Goal: Navigation & Orientation: Find specific page/section

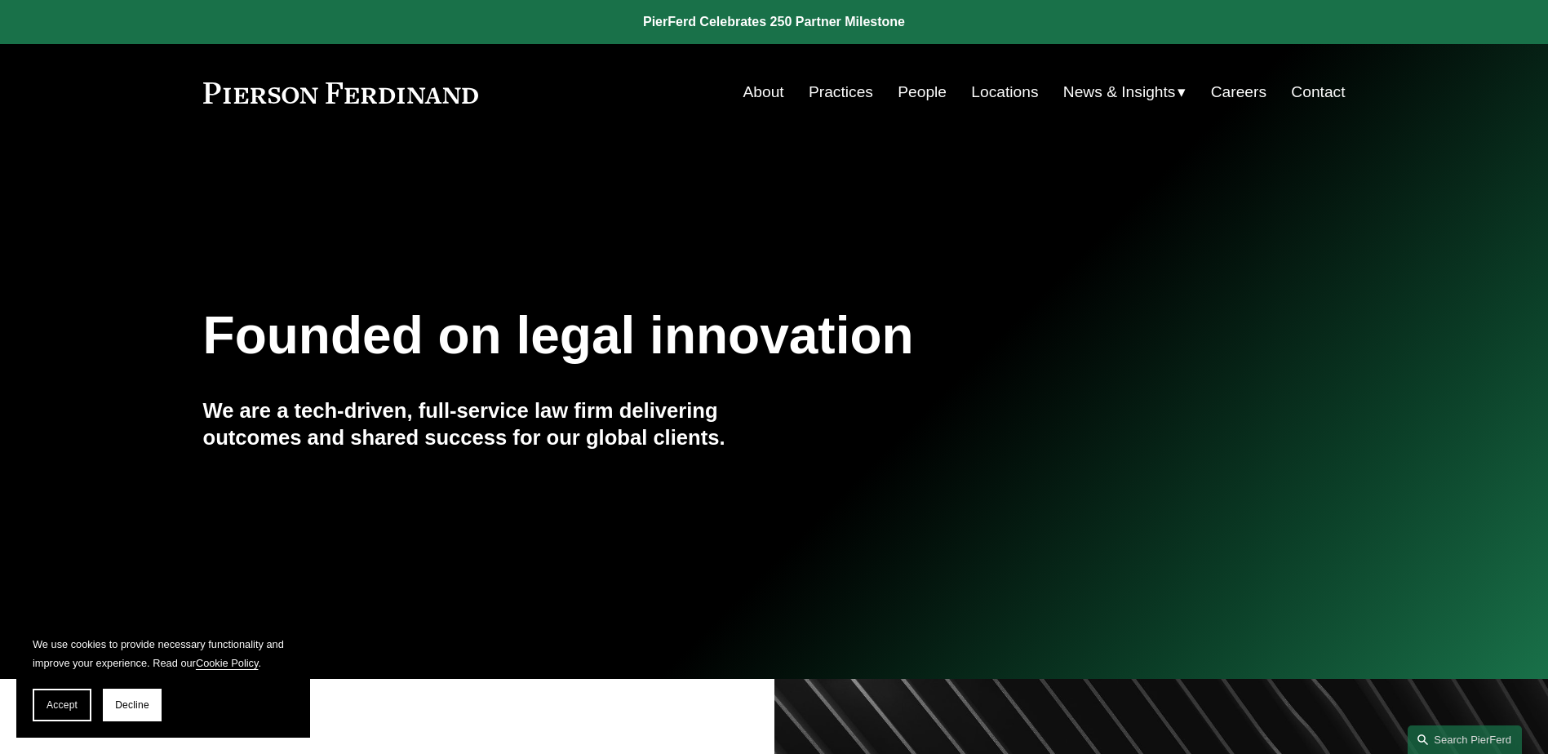
click at [306, 83] on link at bounding box center [341, 92] width 276 height 21
click at [755, 87] on link "About" at bounding box center [763, 92] width 41 height 31
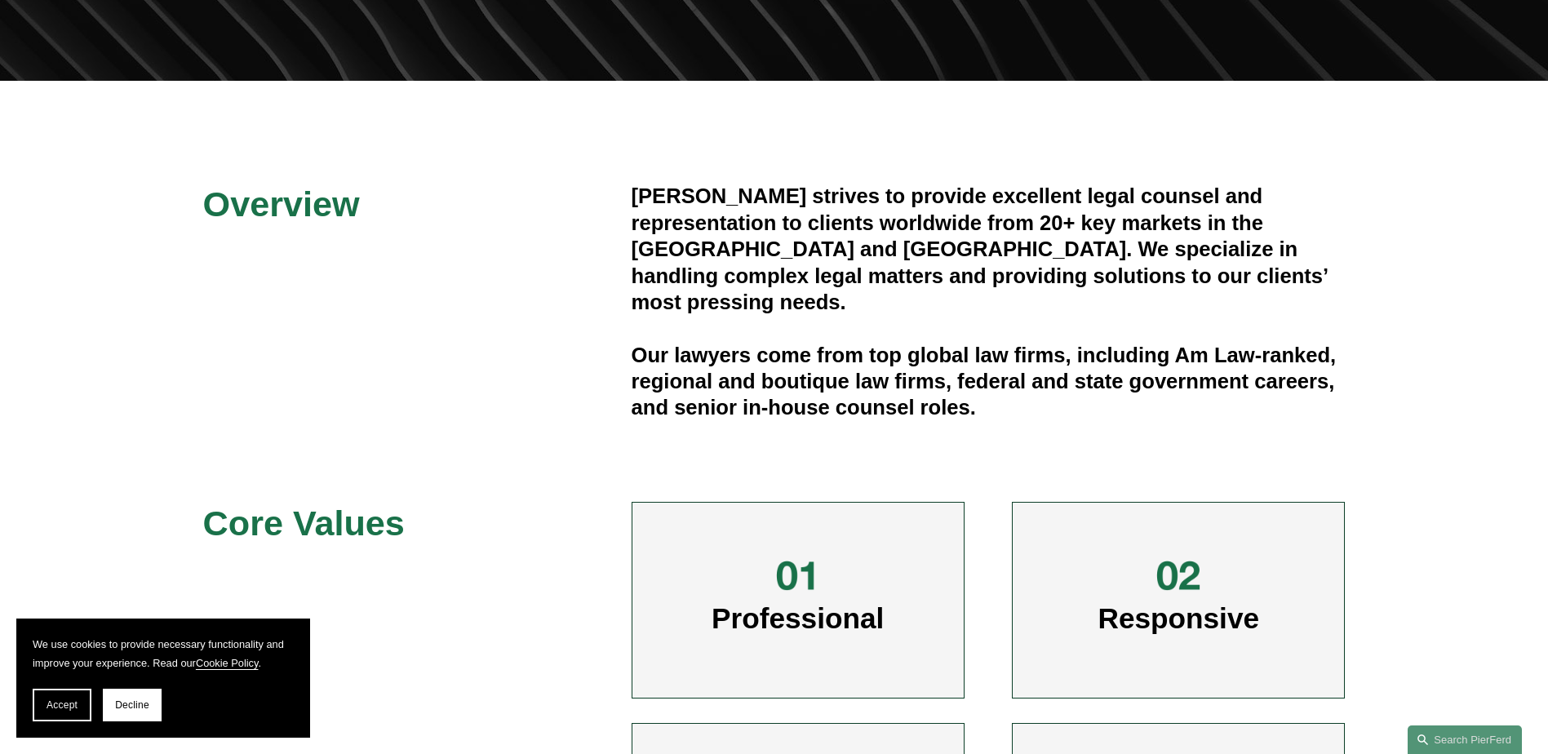
scroll to position [734, 0]
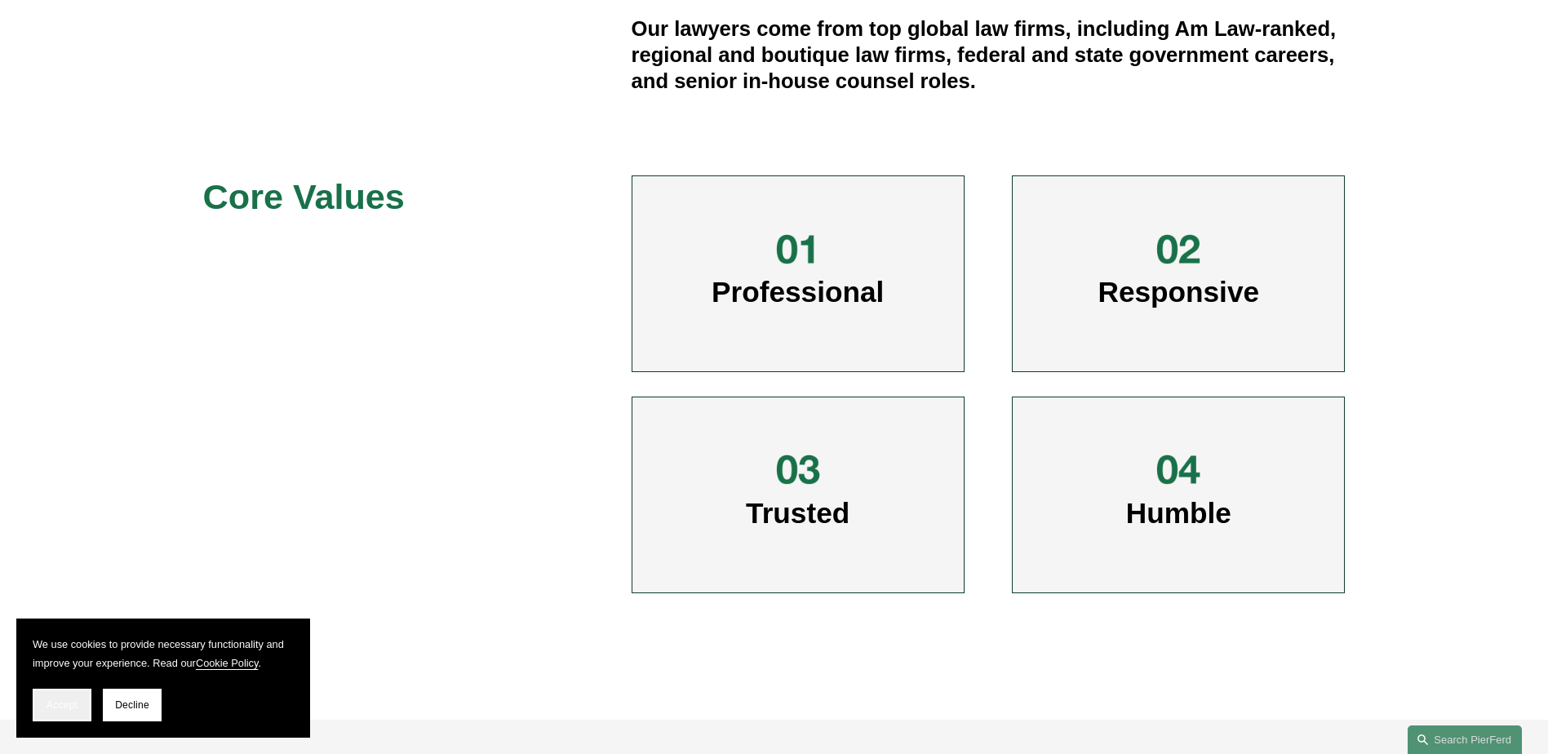
click at [55, 702] on span "Accept" at bounding box center [62, 704] width 31 height 11
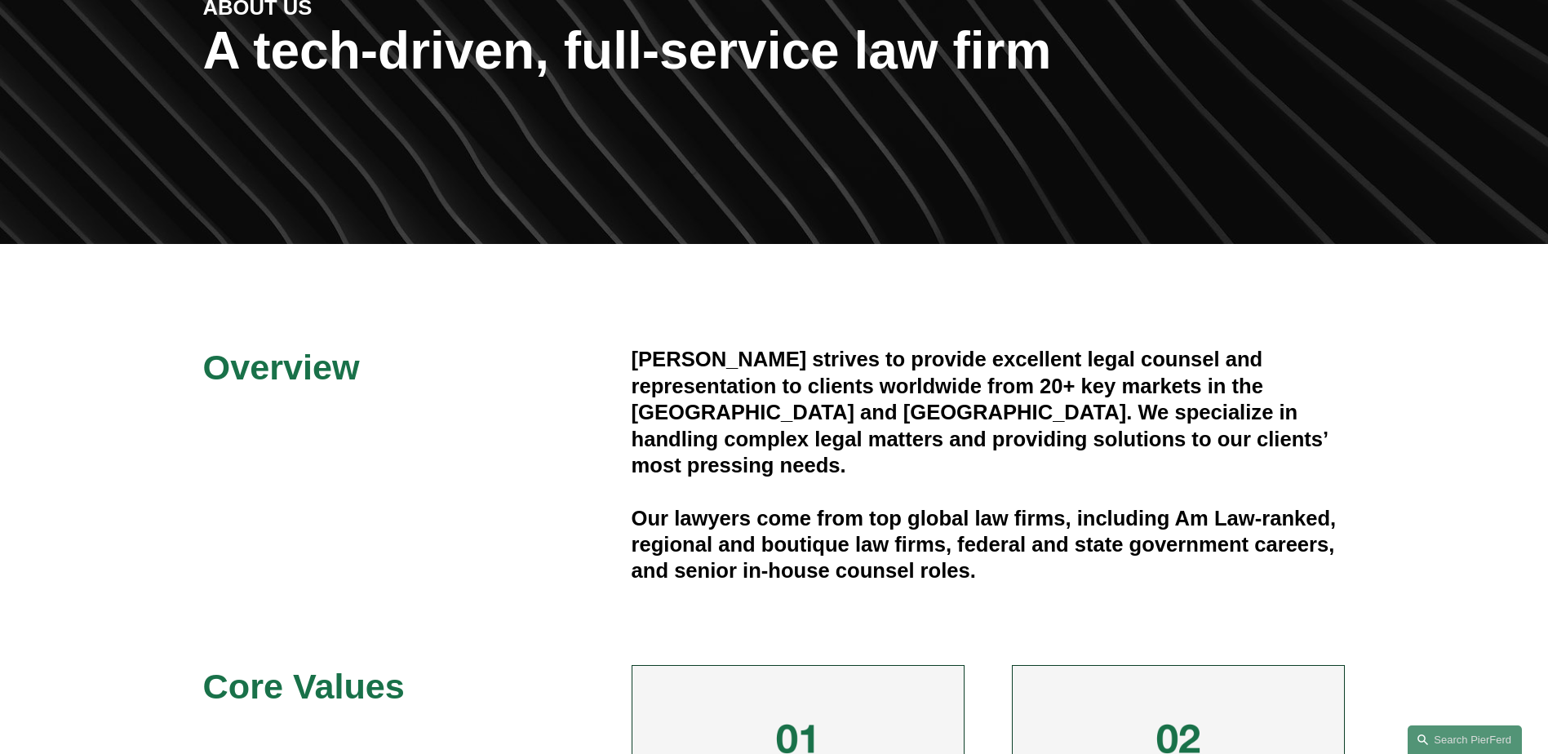
scroll to position [0, 0]
